Goal: Register for event/course

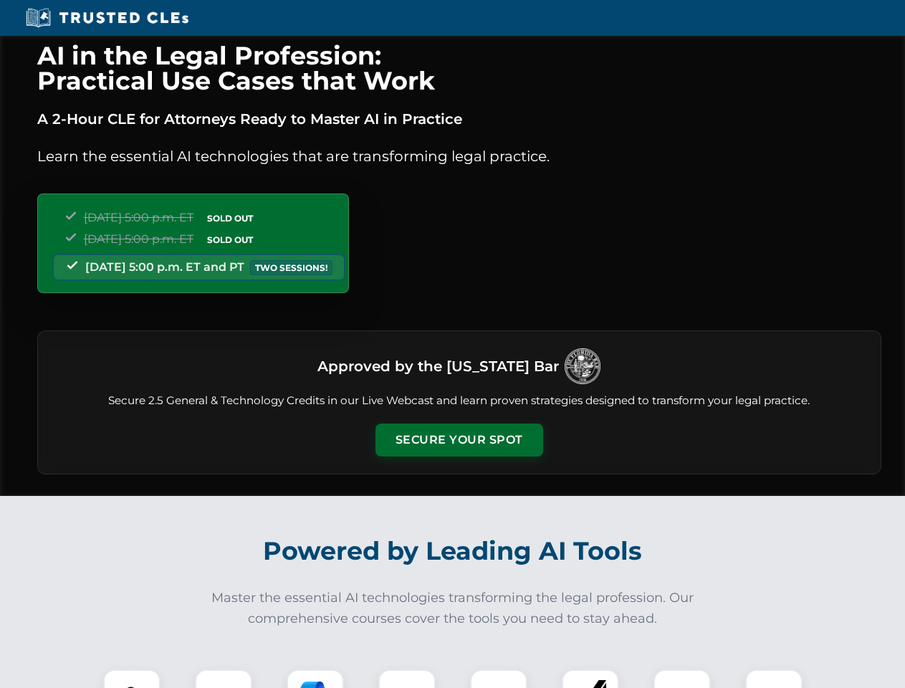
click at [459, 440] on button "Secure Your Spot" at bounding box center [459, 439] width 168 height 33
click at [132, 678] on img at bounding box center [132, 698] width 42 height 42
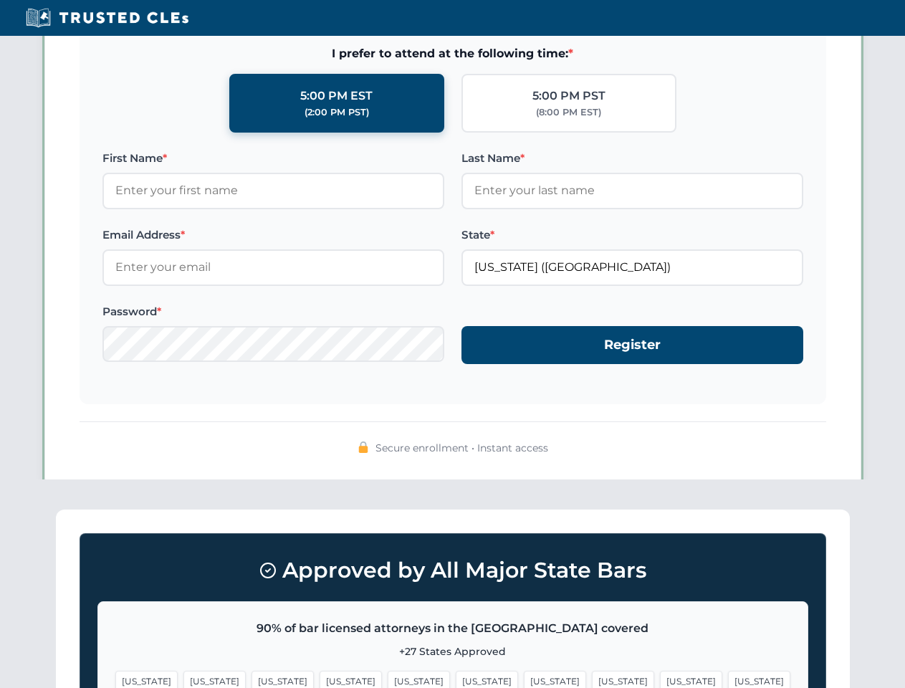
click at [524, 678] on span "[US_STATE]" at bounding box center [555, 681] width 62 height 21
click at [660, 678] on span "[US_STATE]" at bounding box center [691, 681] width 62 height 21
